Goal: Communication & Community: Answer question/provide support

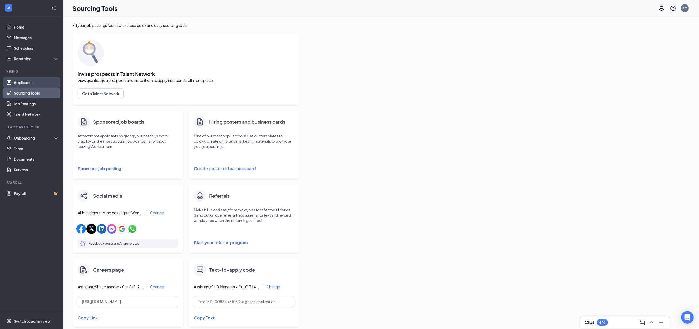
click at [25, 83] on link "Applicants" at bounding box center [36, 82] width 45 height 11
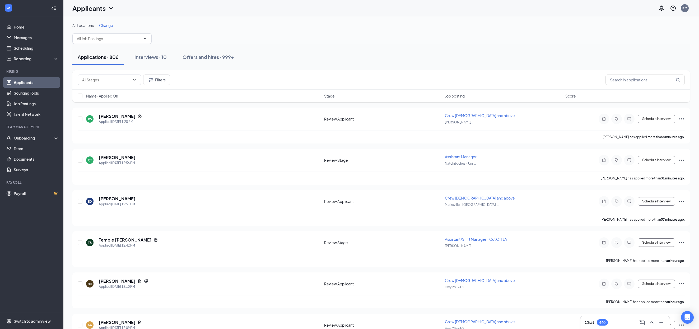
click at [623, 325] on div "Chat 440" at bounding box center [625, 322] width 81 height 8
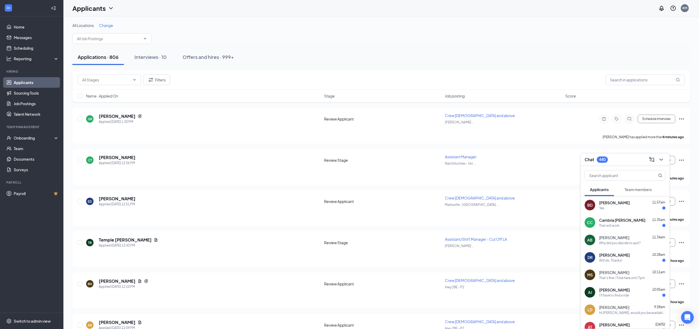
click at [636, 208] on div "Yes" at bounding box center [632, 208] width 66 height 4
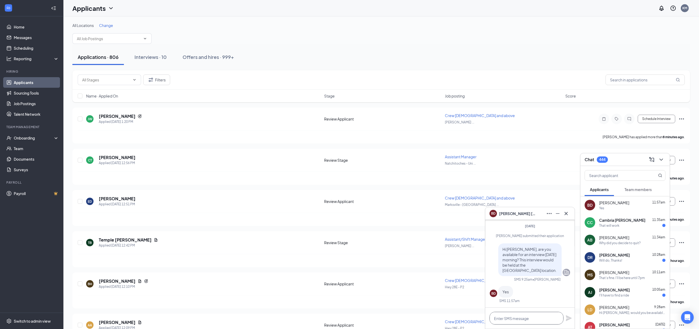
click at [540, 319] on textarea at bounding box center [527, 318] width 74 height 13
type textarea "Will 9am work for you?"
click at [642, 221] on div "Cambria [PERSON_NAME] 11:35am" at bounding box center [632, 219] width 66 height 5
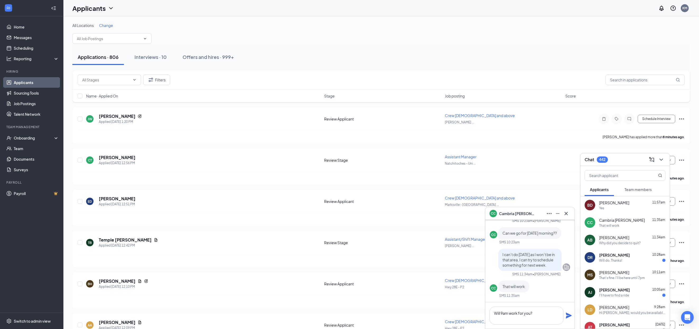
click at [636, 236] on div "[PERSON_NAME] 11:34am" at bounding box center [632, 237] width 66 height 5
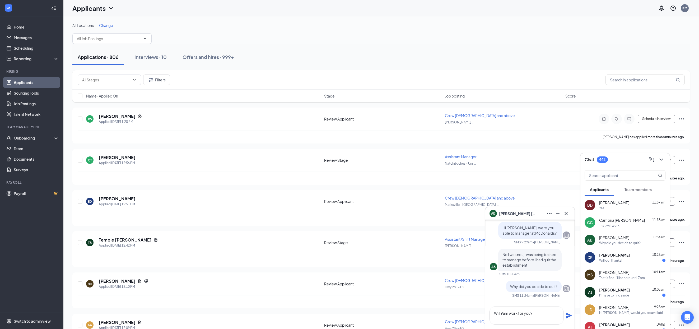
click at [636, 255] on div "[PERSON_NAME] 10:28am" at bounding box center [632, 254] width 66 height 5
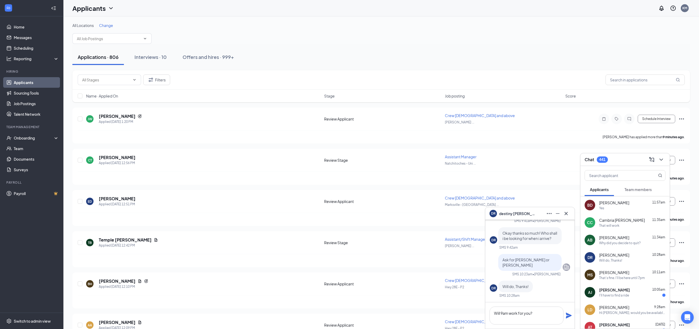
scroll to position [0, 0]
click at [631, 206] on div "Yes" at bounding box center [632, 208] width 66 height 4
click at [548, 315] on textarea "Will 9am work for you?" at bounding box center [527, 315] width 74 height 18
click at [549, 315] on textarea "Will 9am work for you?" at bounding box center [527, 315] width 74 height 18
click at [570, 315] on icon "Plane" at bounding box center [569, 315] width 6 height 6
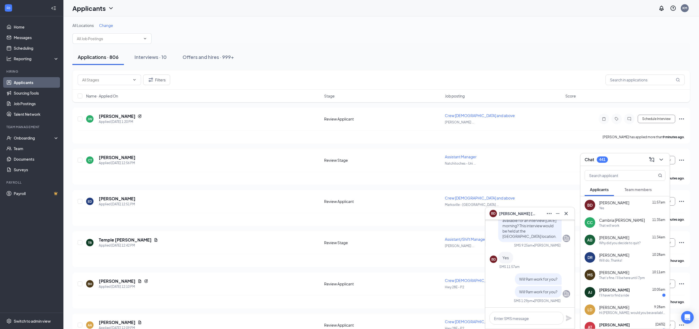
click at [635, 236] on div "[PERSON_NAME] 11:34am" at bounding box center [632, 237] width 66 height 5
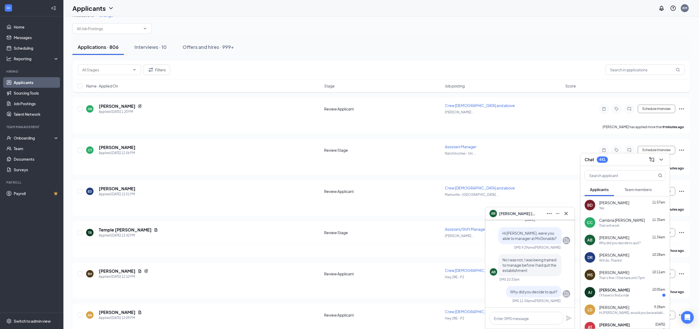
scroll to position [11, 0]
click at [631, 258] on div "Will do, Thanks!" at bounding box center [632, 260] width 66 height 4
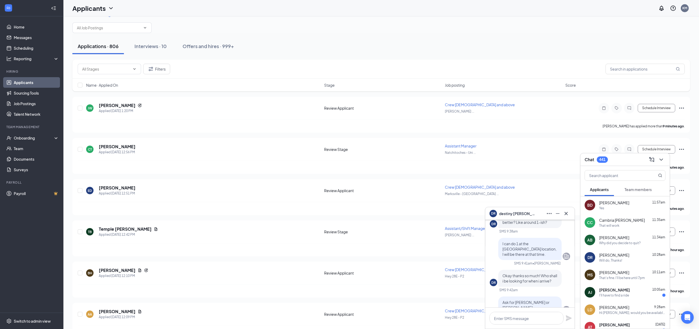
scroll to position [-46, 0]
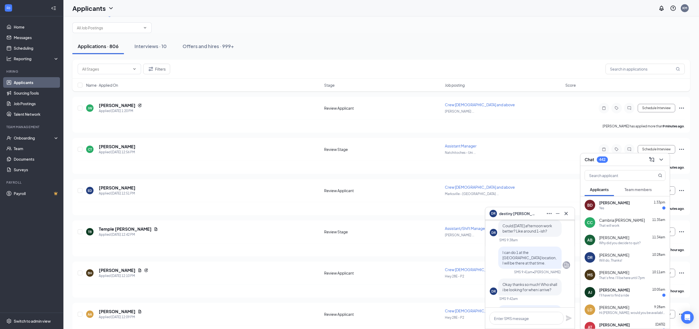
click at [632, 211] on div "BD [PERSON_NAME] 1:33pm Yes" at bounding box center [624, 204] width 89 height 17
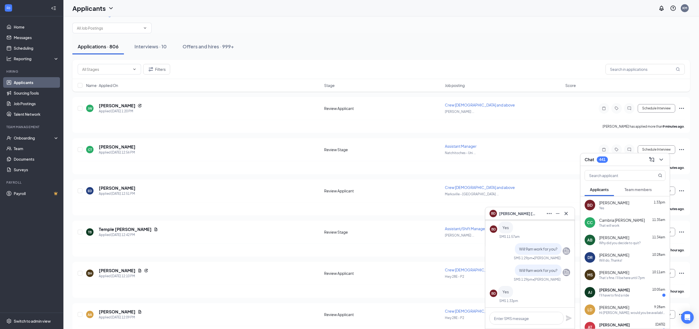
scroll to position [0, 0]
click at [522, 321] on textarea at bounding box center [527, 318] width 74 height 13
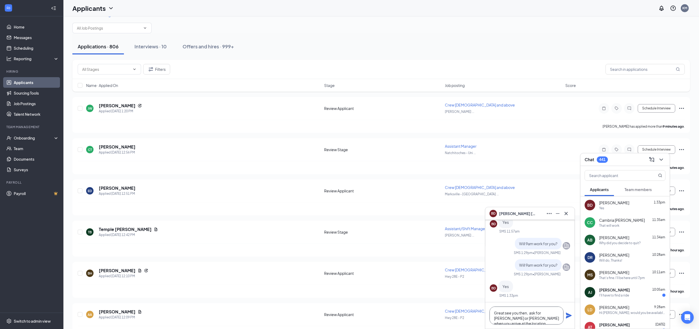
type textarea "Great see you then, ask for [PERSON_NAME] or [PERSON_NAME] when you arrive at t…"
click at [571, 317] on icon "Plane" at bounding box center [569, 315] width 6 height 6
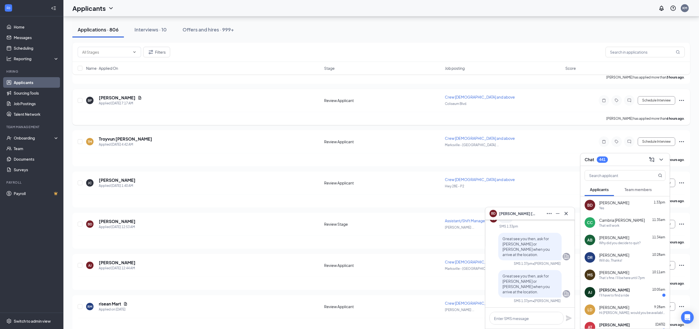
scroll to position [393, 0]
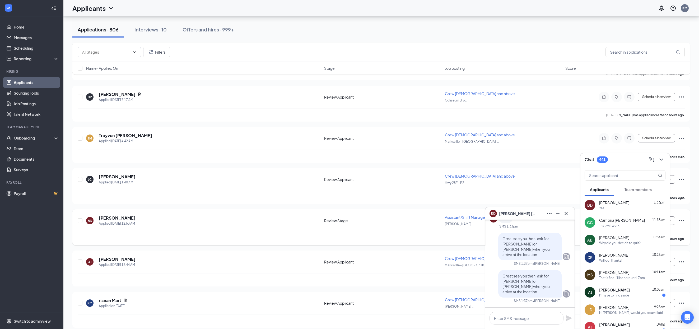
click at [147, 220] on div "BD [PERSON_NAME] Applied [DATE] 12:53 AM" at bounding box center [203, 220] width 235 height 11
click at [136, 221] on div "[PERSON_NAME]" at bounding box center [117, 218] width 37 height 6
click at [117, 221] on h5 "[PERSON_NAME]" at bounding box center [117, 218] width 37 height 6
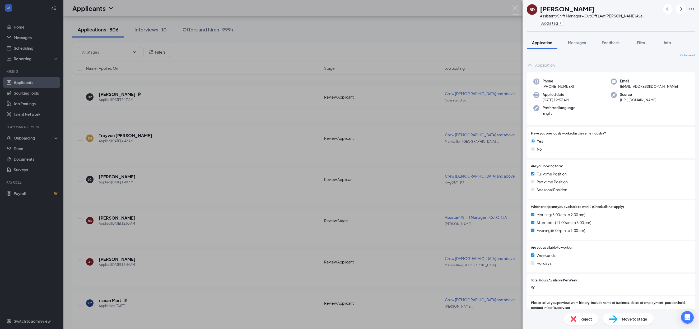
click at [692, 10] on icon "Ellipses" at bounding box center [692, 9] width 6 height 6
click at [657, 21] on link "View full application" at bounding box center [663, 20] width 57 height 5
click at [184, 152] on div "BD [PERSON_NAME] Assistant/Shift Manager - Cut Off LA at [PERSON_NAME][GEOGRAPH…" at bounding box center [349, 164] width 699 height 329
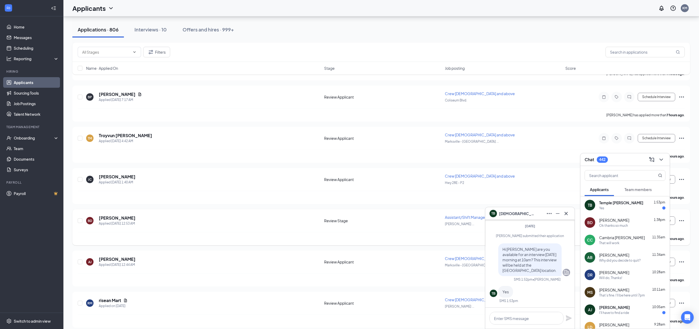
click at [178, 222] on div "BD [PERSON_NAME] Applied [DATE] 12:53 AM" at bounding box center [203, 220] width 235 height 11
click at [628, 227] on div "Ok thanks so much" at bounding box center [613, 225] width 29 height 4
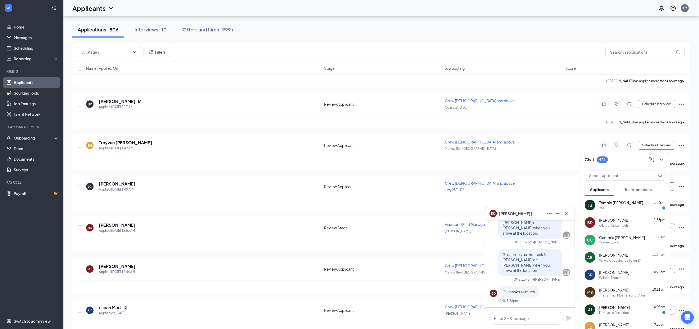
scroll to position [387, 0]
click at [191, 225] on div "BD [PERSON_NAME] Applied [DATE] 12:53 AM" at bounding box center [203, 226] width 235 height 11
click at [569, 216] on button at bounding box center [566, 213] width 8 height 8
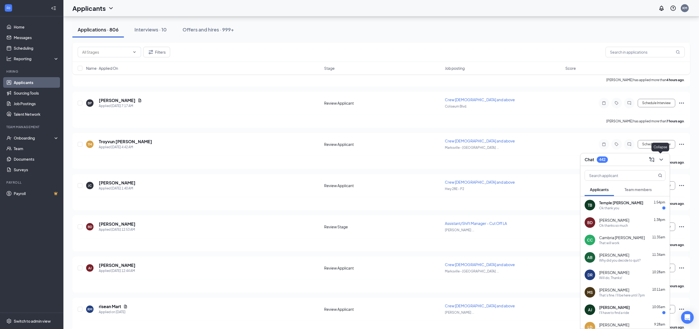
click at [662, 158] on icon "ChevronDown" at bounding box center [661, 159] width 6 height 6
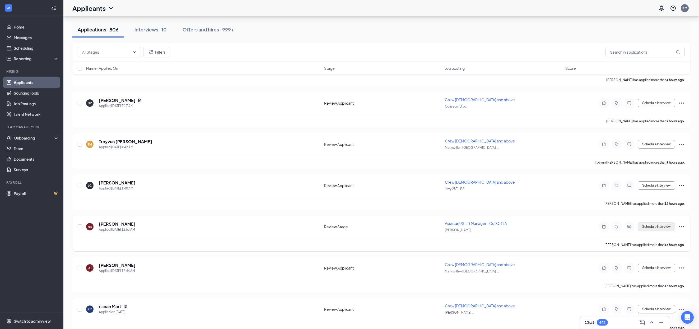
click at [663, 230] on button "Schedule Interview" at bounding box center [657, 226] width 38 height 8
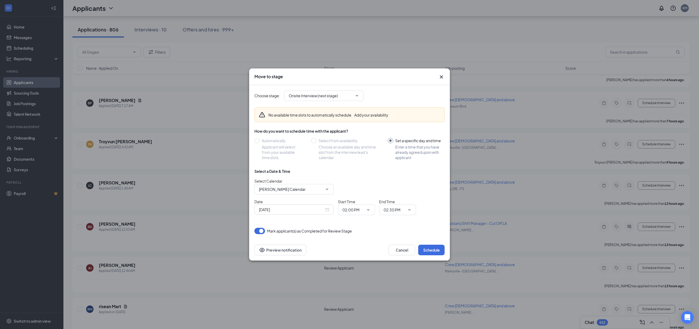
scroll to position [387, 0]
click at [326, 210] on div "[DATE]" at bounding box center [294, 210] width 70 height 6
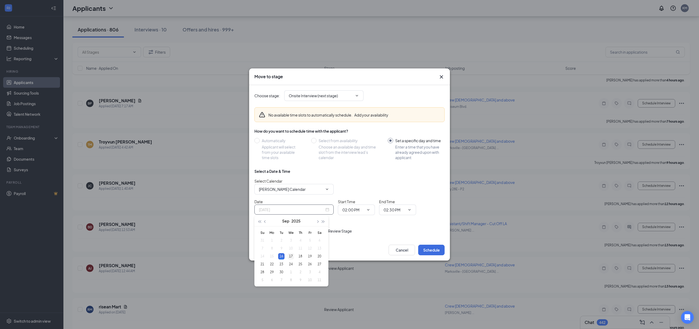
type input "[DATE]"
drag, startPoint x: 291, startPoint y: 259, endPoint x: 300, endPoint y: 257, distance: 8.7
click at [291, 259] on div "17" at bounding box center [291, 256] width 6 height 6
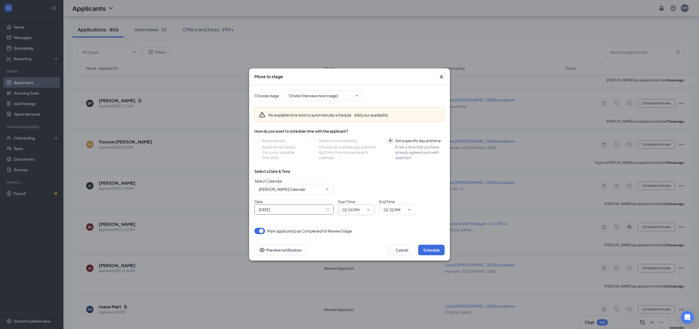
click at [370, 208] on icon "ChevronDown" at bounding box center [368, 210] width 4 height 4
click at [369, 209] on icon "ChevronDown" at bounding box center [368, 210] width 4 height 4
click at [353, 209] on input "02:00 PM" at bounding box center [353, 210] width 22 height 6
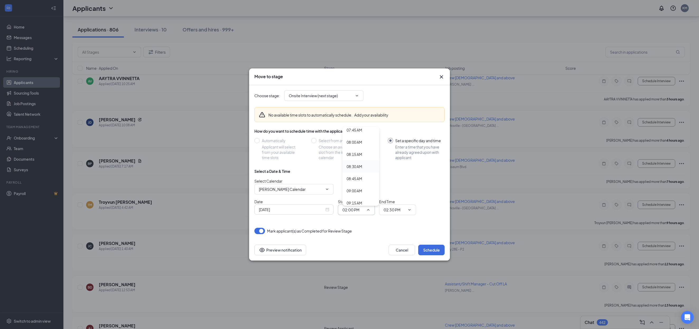
scroll to position [380, 0]
click at [360, 190] on div "09:00 AM" at bounding box center [355, 191] width 16 height 6
type input "09:00 AM"
click at [399, 212] on input "02:30 PM" at bounding box center [395, 210] width 22 height 6
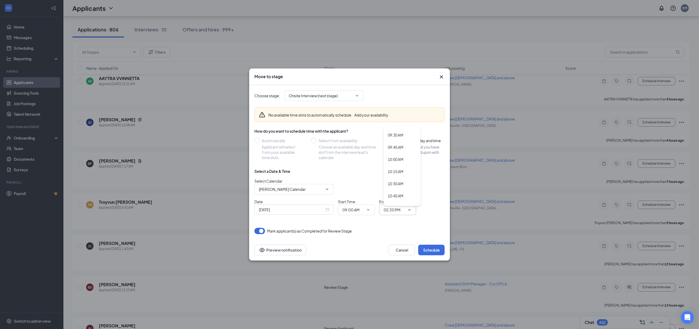
drag, startPoint x: 398, startPoint y: 135, endPoint x: 399, endPoint y: 145, distance: 9.6
click at [398, 135] on div "09:30 AM" at bounding box center [396, 135] width 16 height 6
type input "09:30 AM"
click at [430, 251] on button "Schedule" at bounding box center [431, 250] width 26 height 11
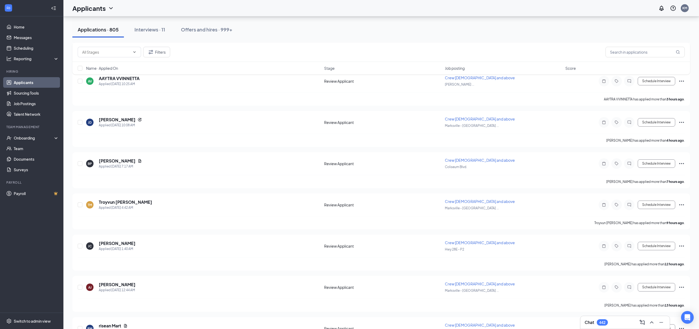
click at [620, 323] on div "Chat 442" at bounding box center [625, 322] width 81 height 8
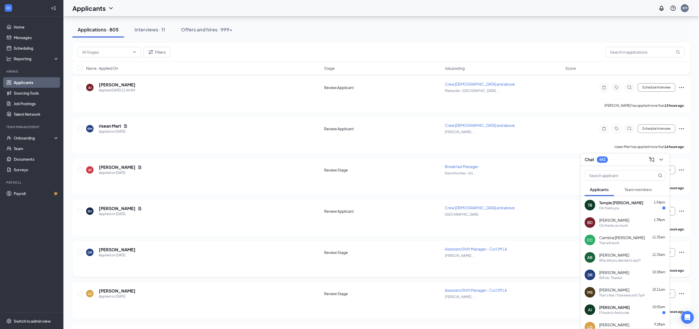
scroll to position [539, 0]
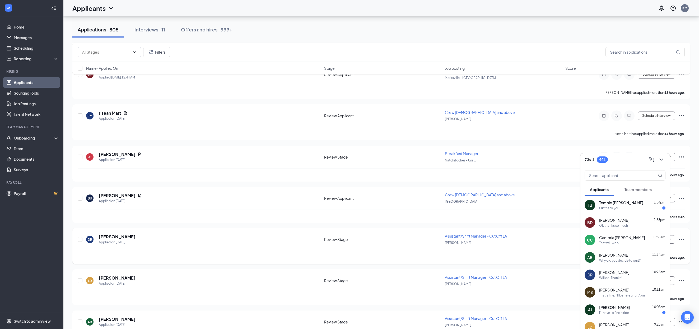
click at [210, 251] on div "[PERSON_NAME] Applied on [DATE] Review Stage Assistant/Shift Manager - Cut Off …" at bounding box center [381, 241] width 607 height 17
drag, startPoint x: 662, startPoint y: 159, endPoint x: 657, endPoint y: 199, distance: 40.8
click at [662, 159] on icon "ChevronDown" at bounding box center [661, 159] width 6 height 6
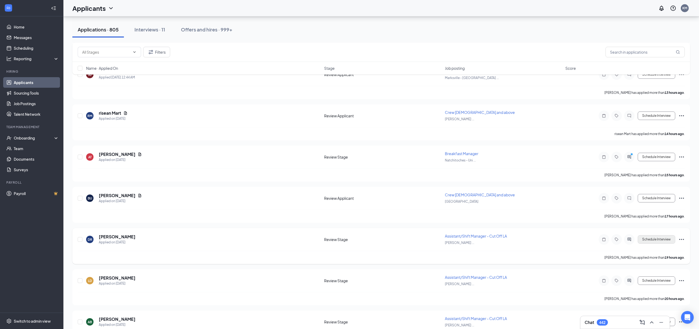
click at [662, 244] on button "Schedule Interview" at bounding box center [657, 239] width 38 height 8
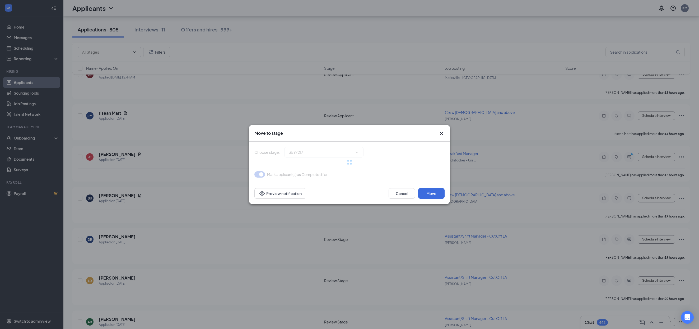
type input "Onsite Interview (next stage)"
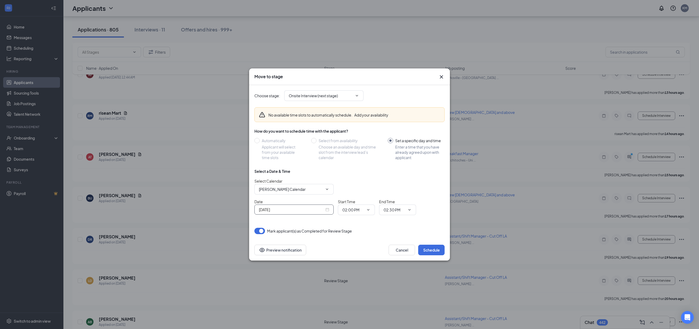
click at [327, 208] on div "[DATE]" at bounding box center [294, 210] width 70 height 6
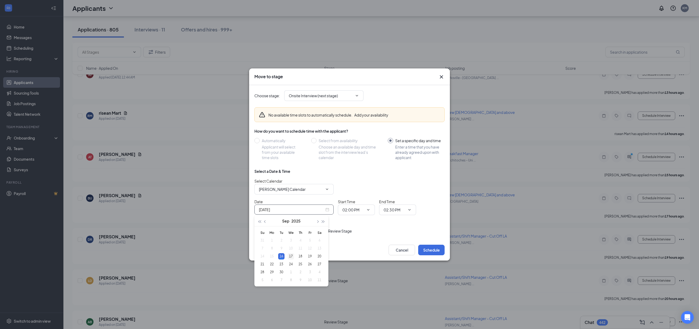
type input "[DATE]"
click at [291, 256] on div "17" at bounding box center [291, 256] width 6 height 6
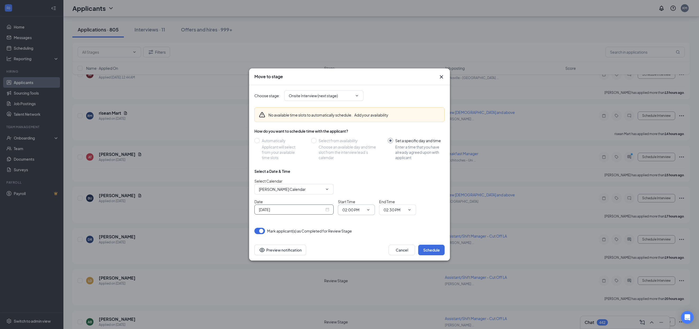
click at [366, 208] on icon "ChevronDown" at bounding box center [368, 210] width 4 height 4
click at [354, 210] on input "02:00 PM" at bounding box center [353, 210] width 22 height 6
click at [356, 136] on div "01:00 PM" at bounding box center [355, 135] width 16 height 6
type input "01:00 PM"
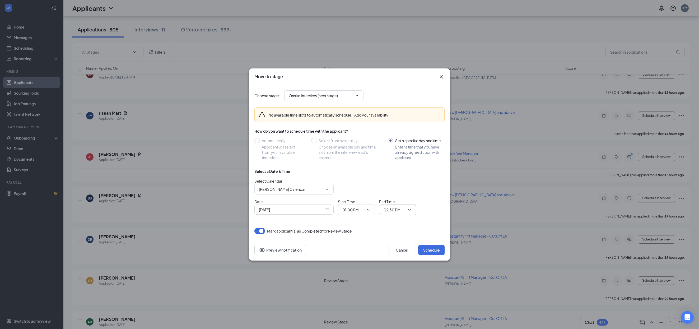
click at [401, 210] on input "02:30 PM" at bounding box center [395, 210] width 22 height 6
click at [401, 133] on div "01:30 PM" at bounding box center [396, 134] width 16 height 6
type input "01:30 PM"
click at [430, 253] on button "Schedule" at bounding box center [431, 250] width 26 height 11
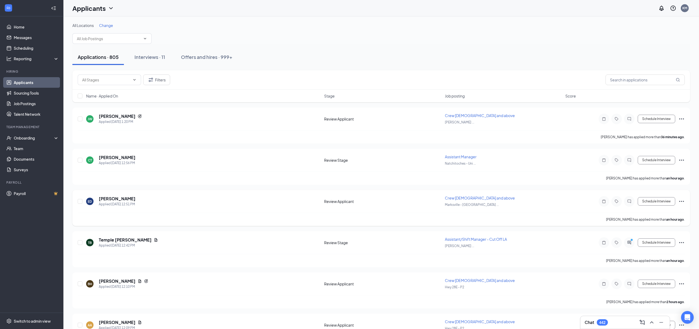
scroll to position [0, 0]
click at [665, 244] on button "Schedule Interview" at bounding box center [657, 242] width 38 height 8
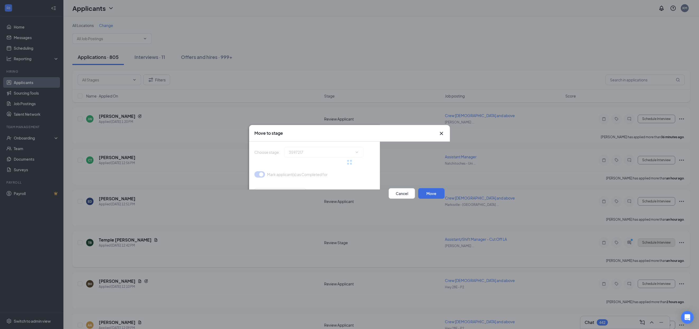
scroll to position [0, 0]
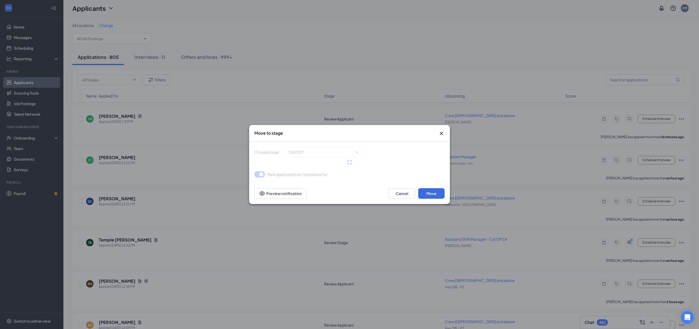
type input "Onsite Interview (next stage)"
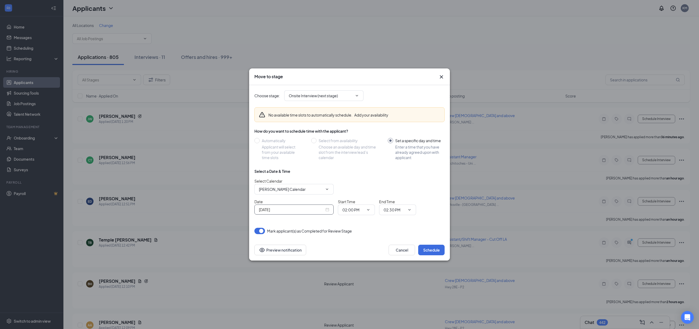
click at [327, 210] on div "[DATE]" at bounding box center [294, 210] width 70 height 6
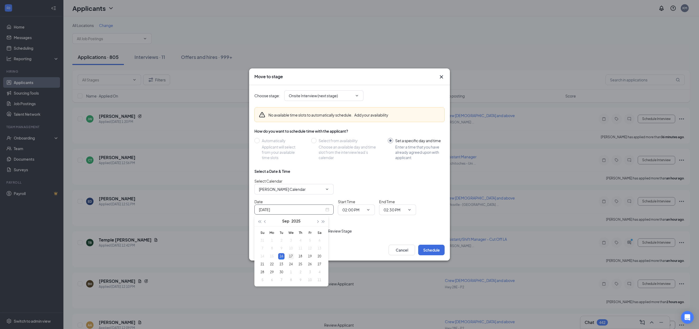
type input "[DATE]"
click at [289, 257] on div "17" at bounding box center [291, 256] width 6 height 6
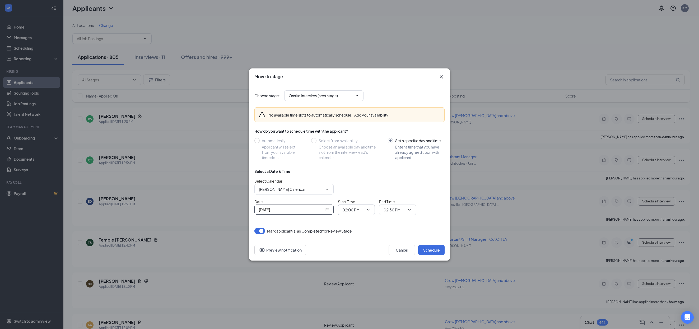
click at [362, 211] on input "02:00 PM" at bounding box center [353, 210] width 22 height 6
click at [353, 174] on div "10:00 AM" at bounding box center [360, 171] width 37 height 12
type input "10:00 AM"
click at [397, 211] on input "02:30 PM" at bounding box center [395, 210] width 22 height 6
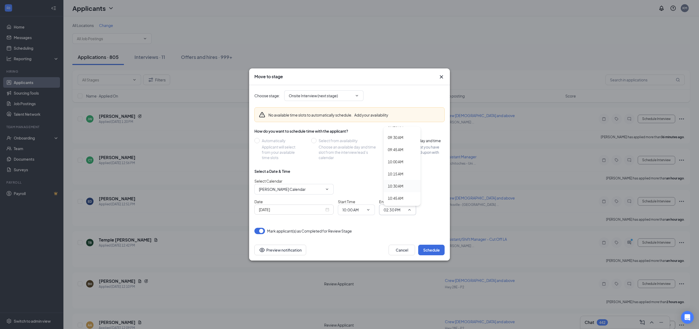
click at [399, 185] on div "10:30 AM" at bounding box center [396, 186] width 16 height 6
type input "10:30 AM"
click at [433, 248] on button "Schedule" at bounding box center [431, 250] width 26 height 11
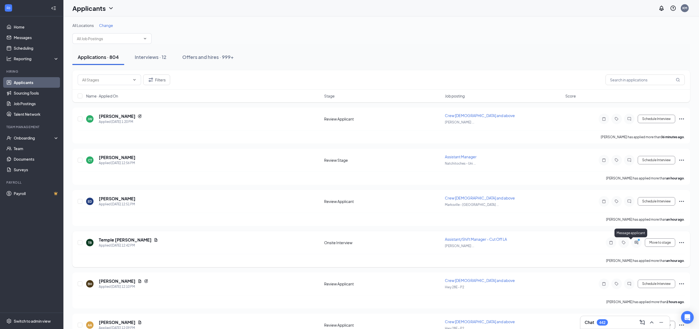
click at [635, 244] on icon "ActiveChat" at bounding box center [636, 242] width 3 height 3
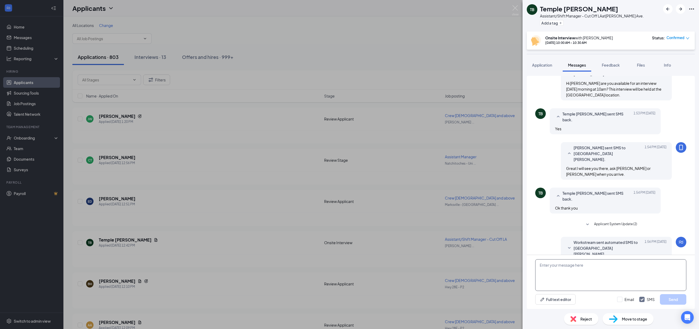
scroll to position [44, 0]
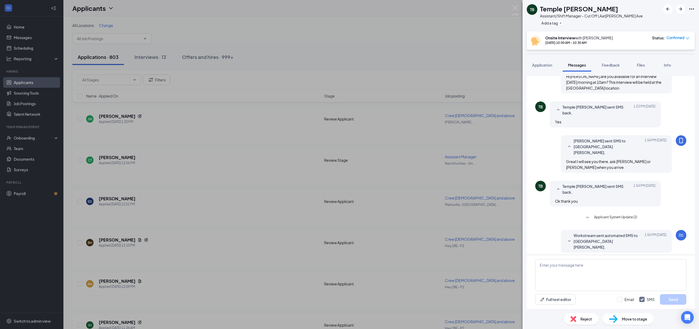
click at [519, 8] on div "[PERSON_NAME] [PERSON_NAME] Assistant/Shift Manager - Cut Off LA at [PERSON_NAM…" at bounding box center [349, 164] width 699 height 329
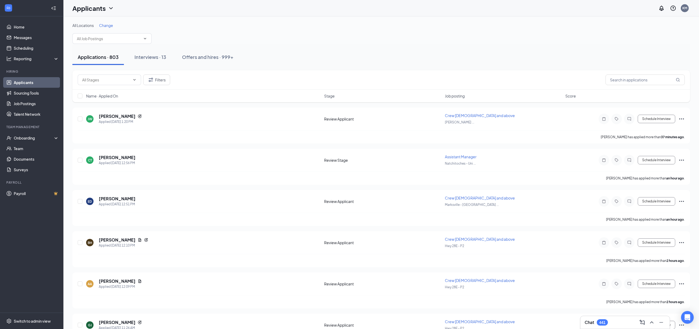
click at [517, 8] on div "Applicants KM" at bounding box center [381, 8] width 636 height 16
click at [22, 82] on link "Applicants" at bounding box center [36, 82] width 45 height 11
click at [109, 25] on span "Change" at bounding box center [106, 25] width 14 height 5
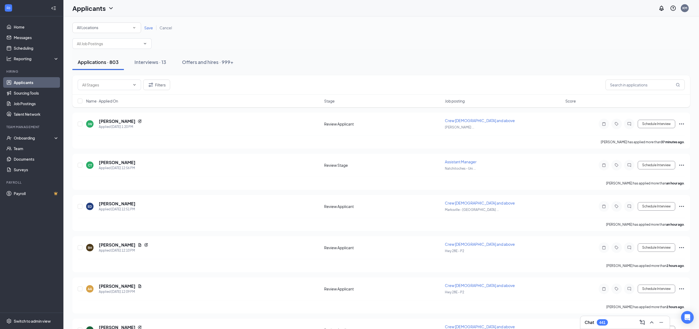
click at [117, 28] on div "All Locations" at bounding box center [107, 28] width 60 height 6
click at [99, 96] on span "[PERSON_NAME] Ave." at bounding box center [96, 96] width 38 height 5
click at [149, 27] on span "Save" at bounding box center [148, 27] width 9 height 5
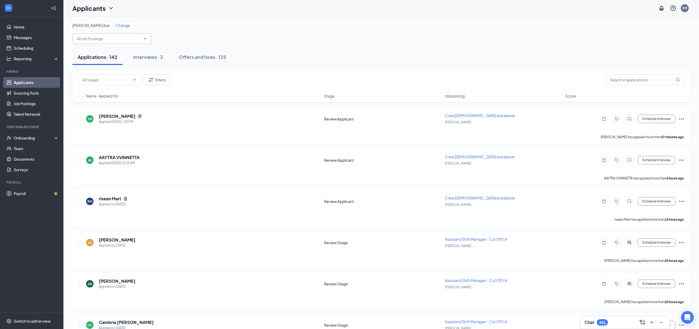
click at [130, 39] on input "text" at bounding box center [109, 39] width 64 height 6
click at [119, 52] on div "Assistant/Shift Manager - Cut Off LA ([PERSON_NAME] Ave.)" at bounding box center [116, 52] width 71 height 12
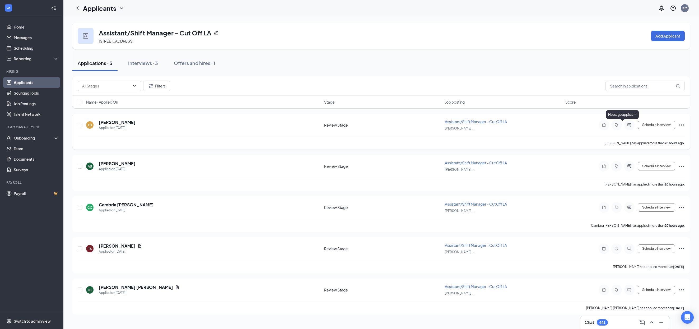
click at [628, 125] on icon "ActiveChat" at bounding box center [629, 124] width 3 height 3
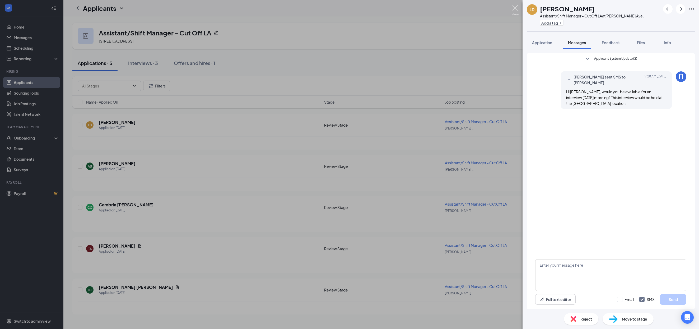
click at [516, 7] on img at bounding box center [515, 10] width 7 height 10
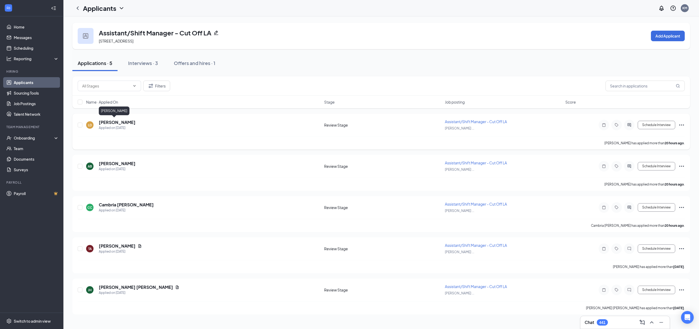
click at [118, 122] on h5 "[PERSON_NAME]" at bounding box center [117, 122] width 37 height 6
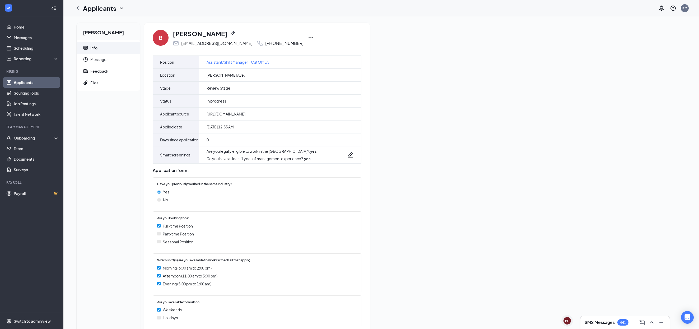
click at [308, 39] on icon "Ellipses" at bounding box center [311, 38] width 6 height 6
click at [311, 148] on p "Print applicant" at bounding box center [317, 147] width 45 height 5
click at [101, 59] on span "Messages" at bounding box center [112, 60] width 45 height 12
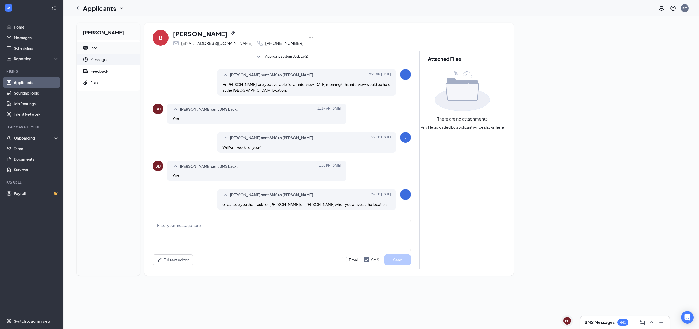
click at [94, 48] on div "Info" at bounding box center [93, 47] width 7 height 5
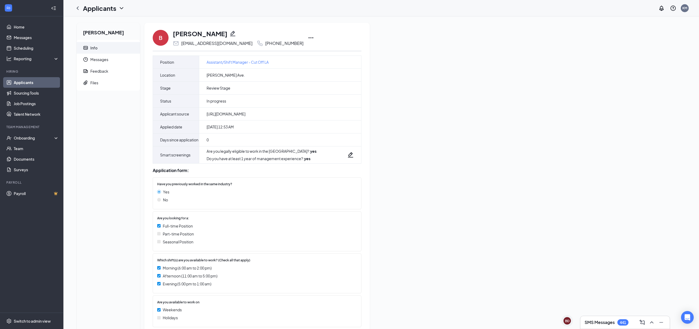
click at [603, 320] on h3 "SMS Messages" at bounding box center [600, 322] width 30 height 6
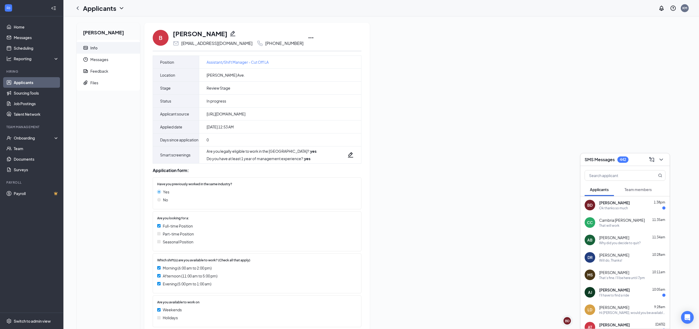
click at [634, 205] on div "Brittany Danos 1:38pm Ok thanks so much" at bounding box center [632, 205] width 66 height 10
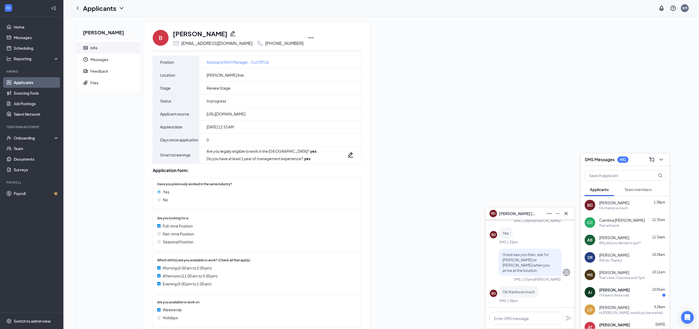
click at [630, 222] on div "Cambria [PERSON_NAME] 11:35am" at bounding box center [632, 219] width 66 height 5
click at [631, 238] on div "[PERSON_NAME] 11:34am" at bounding box center [632, 237] width 66 height 5
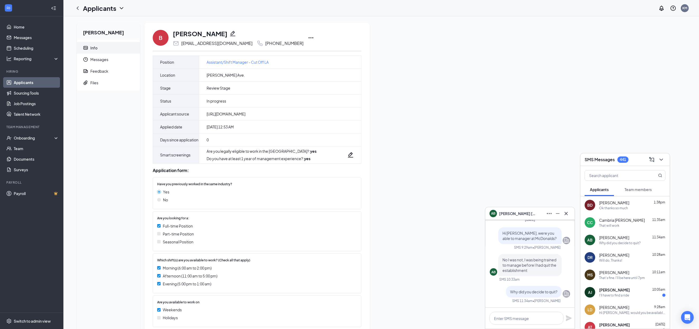
click at [636, 258] on div "Will do, Thanks!" at bounding box center [632, 260] width 66 height 4
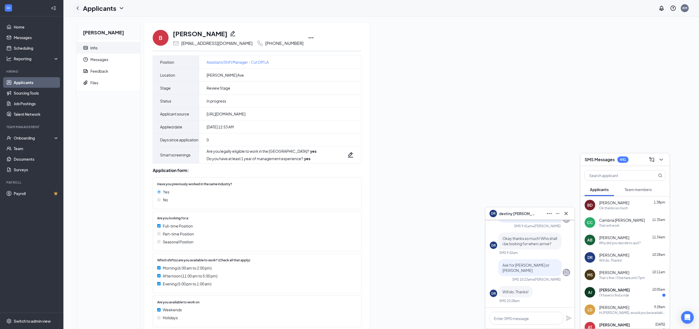
click at [79, 7] on icon "ChevronLeft" at bounding box center [78, 8] width 6 height 6
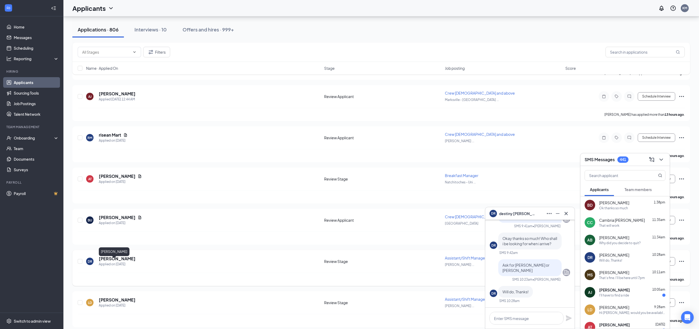
scroll to position [558, 0]
drag, startPoint x: 192, startPoint y: 261, endPoint x: 144, endPoint y: 264, distance: 48.4
click at [192, 261] on div "DR destiny rogers Applied on Sep 15" at bounding box center [203, 261] width 235 height 11
click at [117, 262] on h5 "[PERSON_NAME]" at bounding box center [117, 259] width 37 height 6
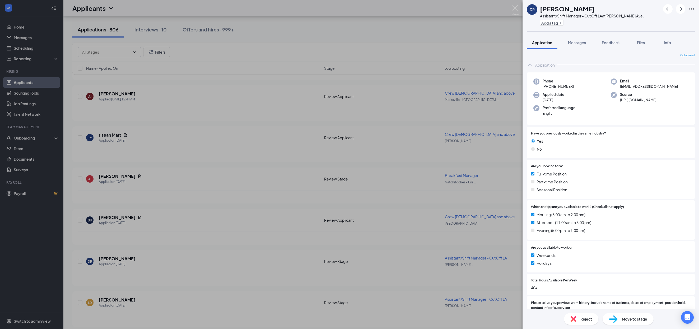
click at [692, 10] on icon "Ellipses" at bounding box center [692, 9] width 6 height 6
click at [646, 22] on link "View full application" at bounding box center [663, 20] width 57 height 5
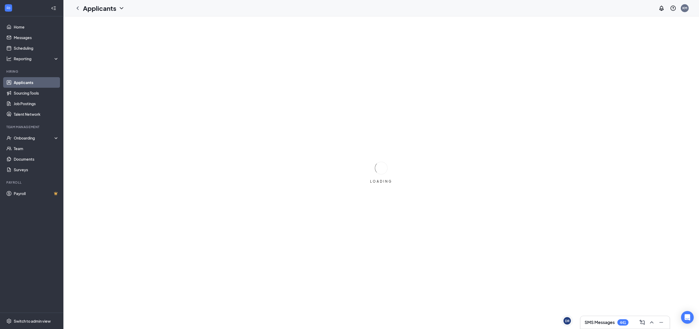
scroll to position [2, 0]
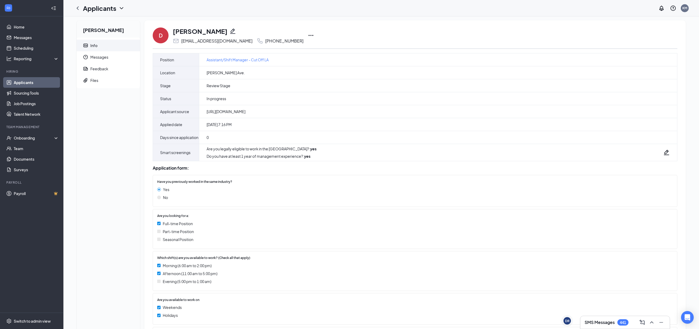
click at [308, 37] on icon "Ellipses" at bounding box center [311, 35] width 6 height 6
click at [305, 151] on li "Print applicant" at bounding box center [316, 147] width 54 height 12
click at [611, 324] on h3 "SMS Messages" at bounding box center [600, 322] width 30 height 6
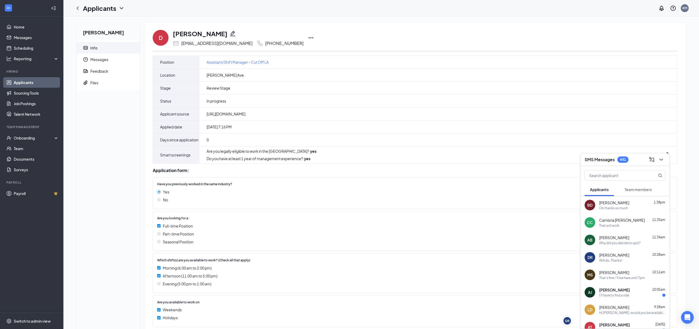
scroll to position [1, 0]
click at [635, 273] on div "Matthew Suplizio 10:11am" at bounding box center [632, 271] width 66 height 5
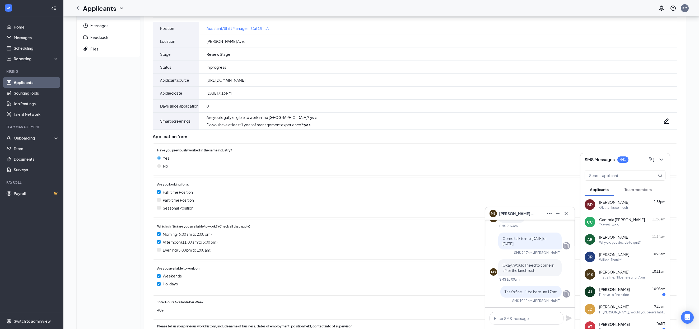
scroll to position [34, 0]
click at [566, 215] on icon "Cross" at bounding box center [566, 213] width 6 height 6
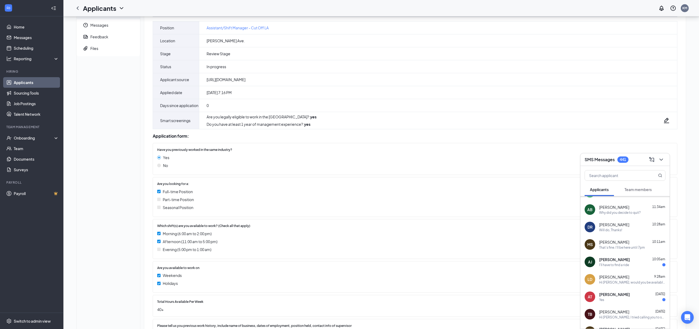
scroll to position [31, 0]
click at [631, 279] on div "Lilah Delatte 9:28am" at bounding box center [632, 276] width 66 height 5
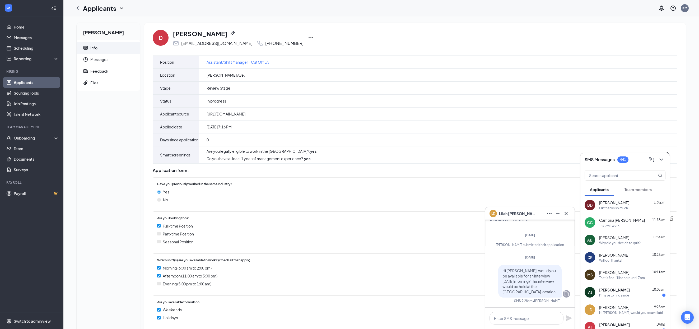
scroll to position [0, 0]
click at [26, 84] on link "Applicants" at bounding box center [36, 82] width 45 height 11
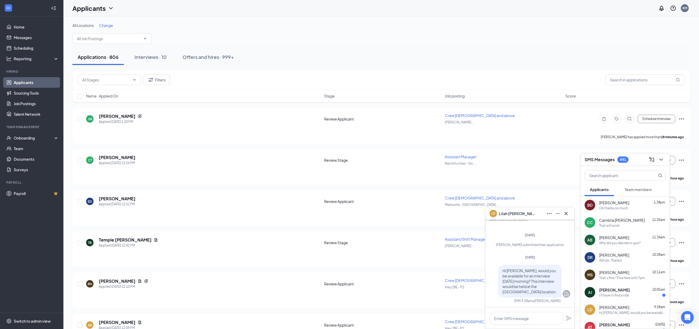
click at [108, 28] on div "Change" at bounding box center [106, 25] width 14 height 5
click at [108, 27] on span "Change" at bounding box center [106, 25] width 14 height 5
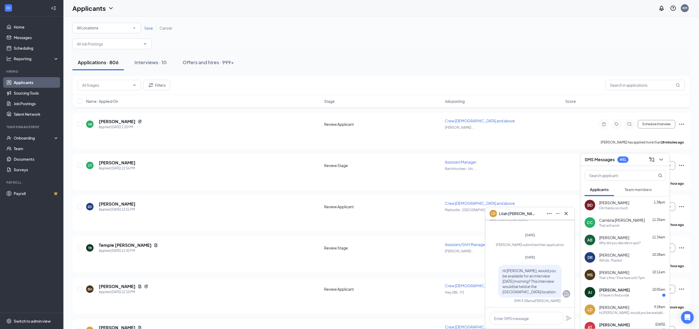
click at [135, 29] on icon "SmallChevronDown" at bounding box center [134, 28] width 5 height 5
click at [92, 95] on span "[PERSON_NAME] Ave." at bounding box center [96, 96] width 38 height 5
click at [113, 44] on input "text" at bounding box center [109, 44] width 64 height 6
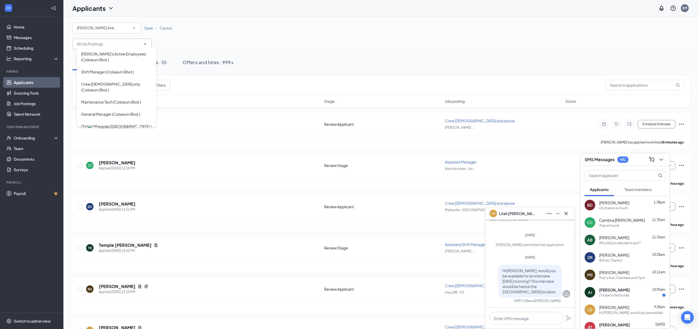
scroll to position [0, 0]
click at [151, 28] on span "Save" at bounding box center [148, 28] width 9 height 5
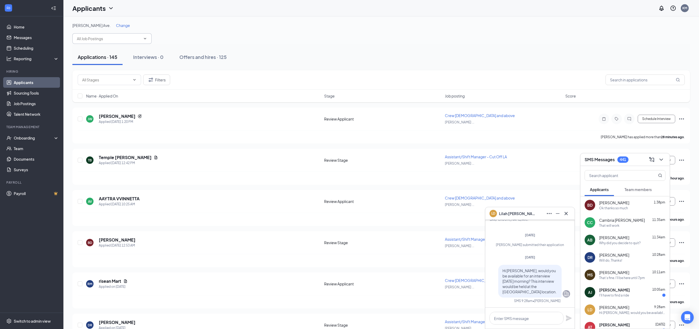
scroll to position [0, 0]
click at [125, 37] on input "text" at bounding box center [109, 38] width 64 height 6
click at [114, 53] on div "Assistant/Shift Manager - Cut Off LA ([PERSON_NAME] Ave.)" at bounding box center [116, 51] width 71 height 12
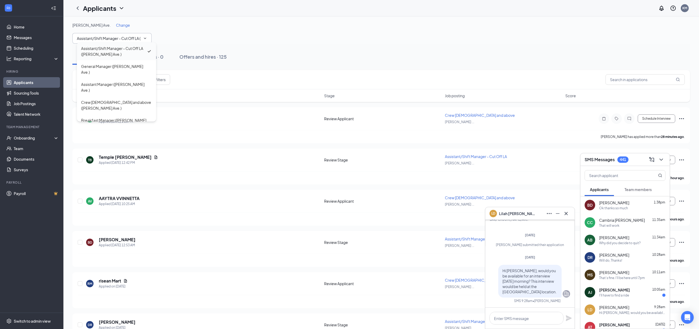
type input "Assistant/Shift Manager - Cut Off LA ([PERSON_NAME] Ave.)"
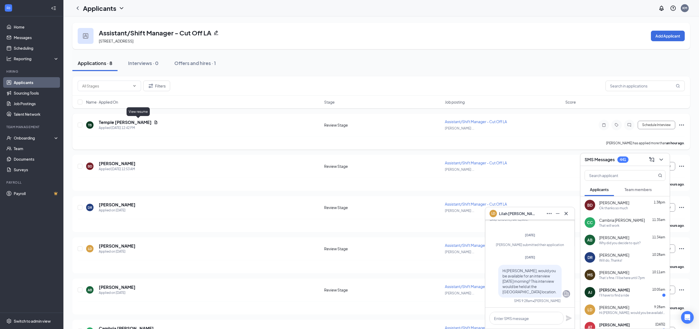
click at [154, 122] on icon "Document" at bounding box center [156, 122] width 4 height 4
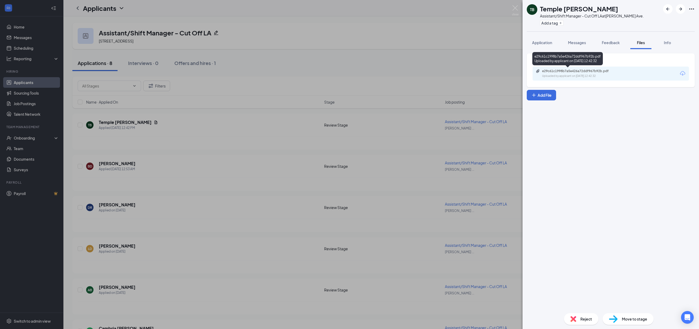
click at [620, 75] on div "e29c61c1998b7a5e426a72ddf967b92b.pdf Uploaded by applicant on Sep 16, 2025 at 1…" at bounding box center [579, 73] width 86 height 9
click at [541, 44] on span "Application" at bounding box center [542, 42] width 20 height 5
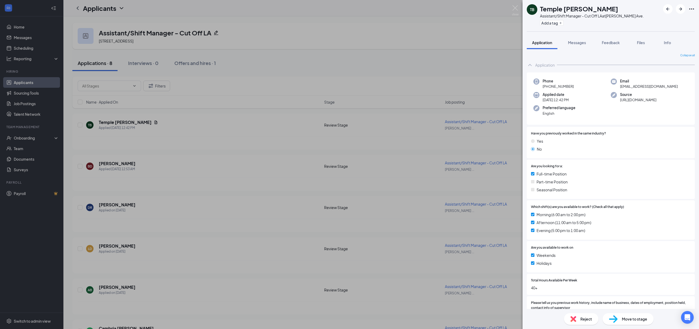
click at [694, 8] on icon "Ellipses" at bounding box center [692, 9] width 6 height 6
click at [692, 7] on icon "Ellipses" at bounding box center [692, 9] width 6 height 6
click at [662, 20] on link "View full application" at bounding box center [663, 20] width 57 height 5
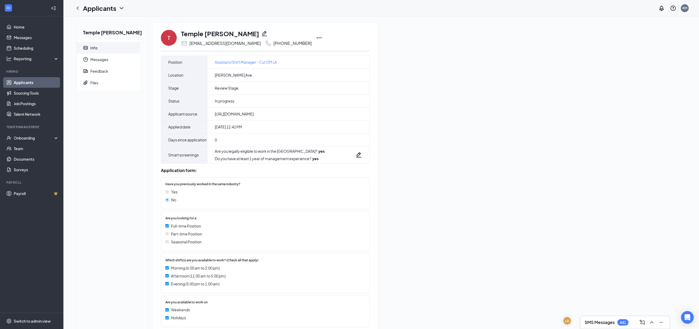
click at [316, 37] on icon "Ellipses" at bounding box center [319, 38] width 6 height 6
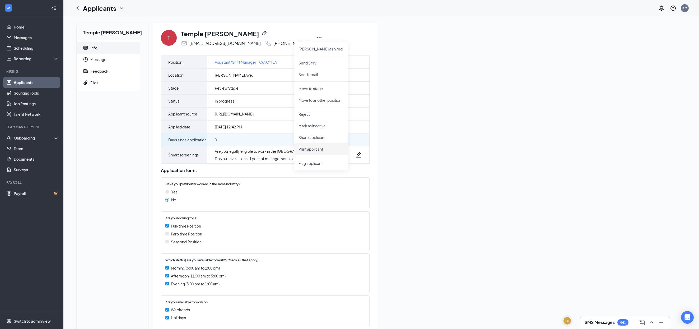
click at [305, 150] on p "Print applicant" at bounding box center [321, 148] width 45 height 5
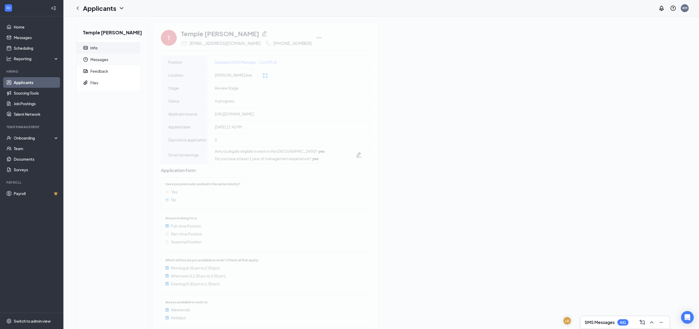
click at [103, 62] on span "Messages" at bounding box center [112, 60] width 45 height 12
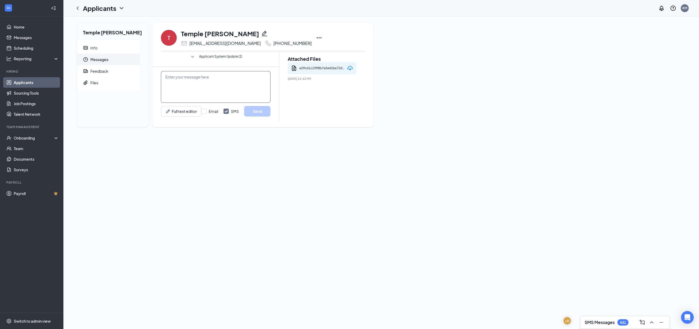
click at [196, 82] on textarea at bounding box center [216, 87] width 110 height 32
type textarea "Hi [PERSON_NAME] are you available for an interview [DATE] morning at 10am? Thi…"
click at [255, 109] on button "Send" at bounding box center [257, 111] width 26 height 11
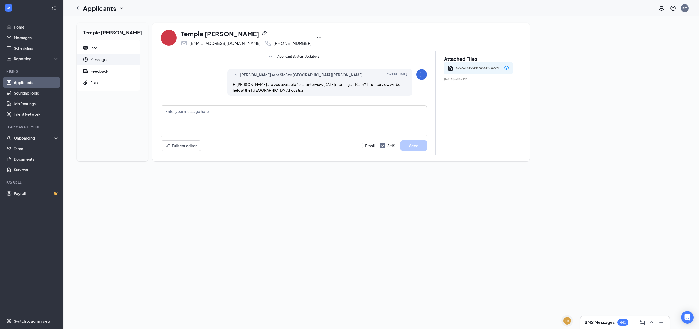
drag, startPoint x: 617, startPoint y: 325, endPoint x: 610, endPoint y: 324, distance: 7.9
click at [617, 325] on div "SMS Messages 441" at bounding box center [607, 322] width 44 height 6
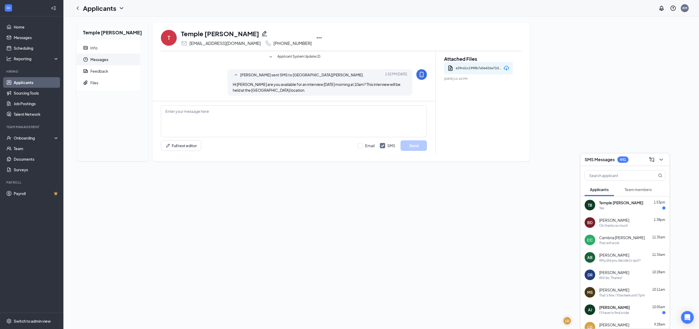
click at [608, 207] on div "Yes" at bounding box center [632, 208] width 66 height 4
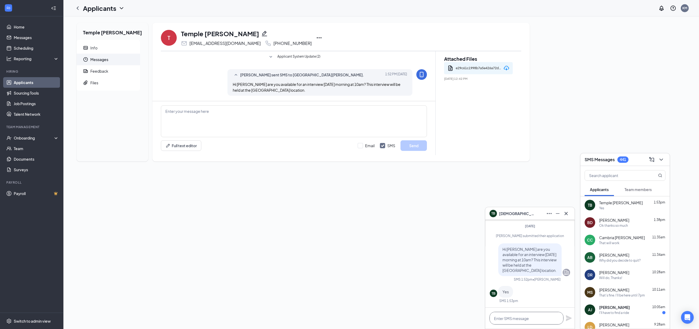
click at [524, 319] on textarea at bounding box center [527, 318] width 74 height 13
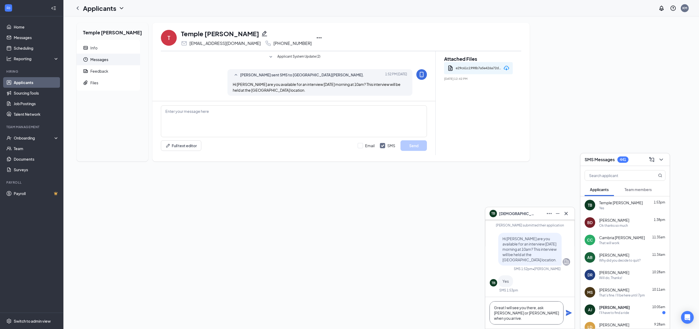
type textarea "Great I will see you there, ask [PERSON_NAME] or [PERSON_NAME] when you arrive."
click at [570, 312] on icon "Plane" at bounding box center [569, 313] width 6 height 6
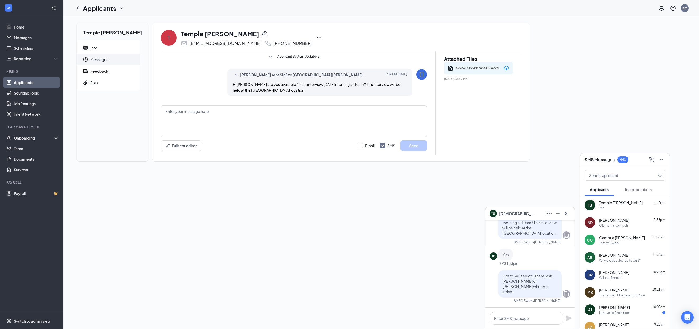
scroll to position [0, 0]
